Goal: Task Accomplishment & Management: Manage account settings

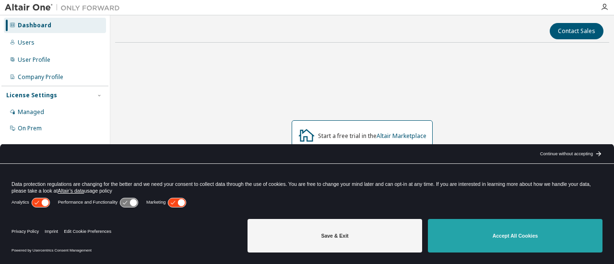
click at [491, 229] on button "Accept All Cookies" at bounding box center [515, 236] width 174 height 34
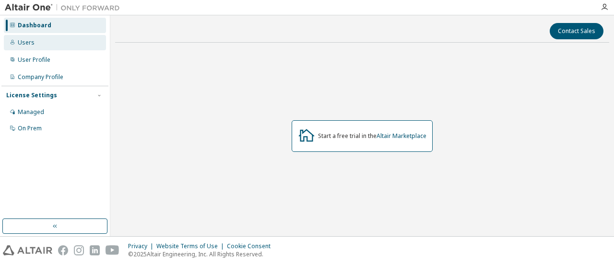
click at [37, 45] on div "Users" at bounding box center [55, 42] width 102 height 15
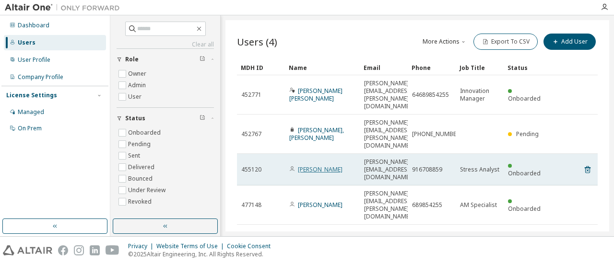
click at [326, 165] on link "Raul Navamuel" at bounding box center [320, 169] width 45 height 8
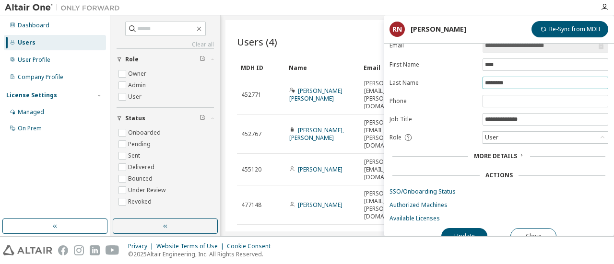
scroll to position [41, 0]
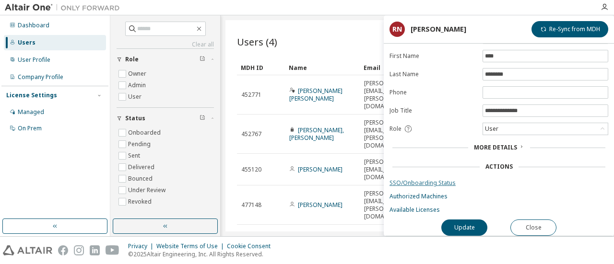
click at [438, 179] on link "SSO/Onboarding Status" at bounding box center [498, 183] width 219 height 8
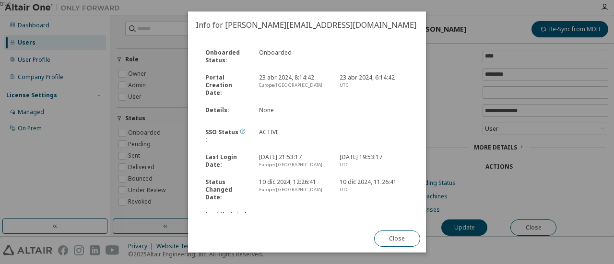
click at [242, 130] on icon at bounding box center [243, 131] width 2 height 2
click at [398, 238] on button "Close" at bounding box center [397, 239] width 46 height 16
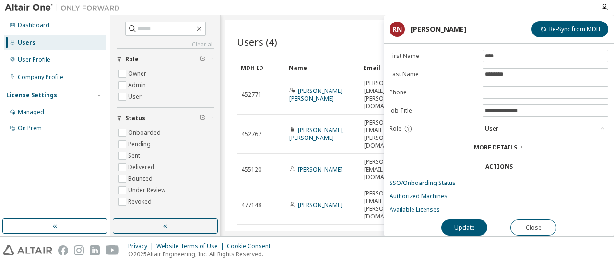
click at [520, 144] on icon at bounding box center [521, 147] width 6 height 6
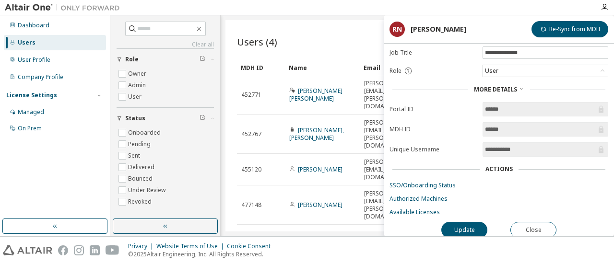
scroll to position [101, 0]
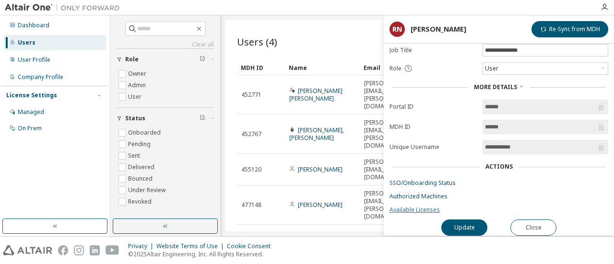
click at [425, 206] on link "Available Licenses" at bounding box center [498, 210] width 219 height 8
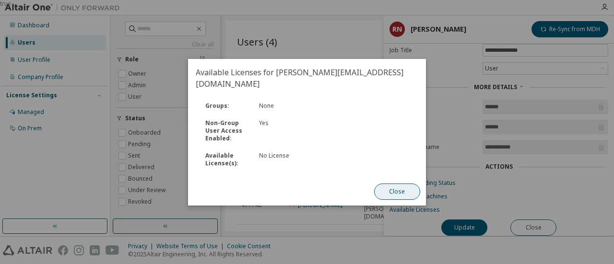
click at [400, 185] on button "Close" at bounding box center [397, 192] width 46 height 16
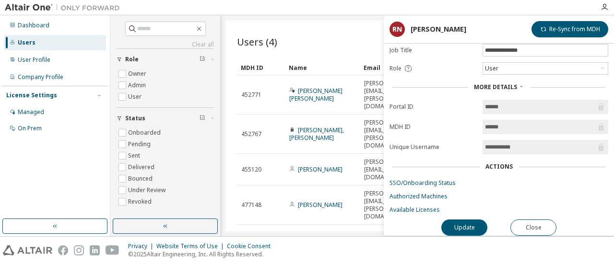
drag, startPoint x: 526, startPoint y: 142, endPoint x: 493, endPoint y: 153, distance: 34.9
click at [492, 148] on span "**********" at bounding box center [545, 147] width 126 height 14
click at [532, 222] on button "Close" at bounding box center [533, 228] width 46 height 16
